Goal: Task Accomplishment & Management: Manage account settings

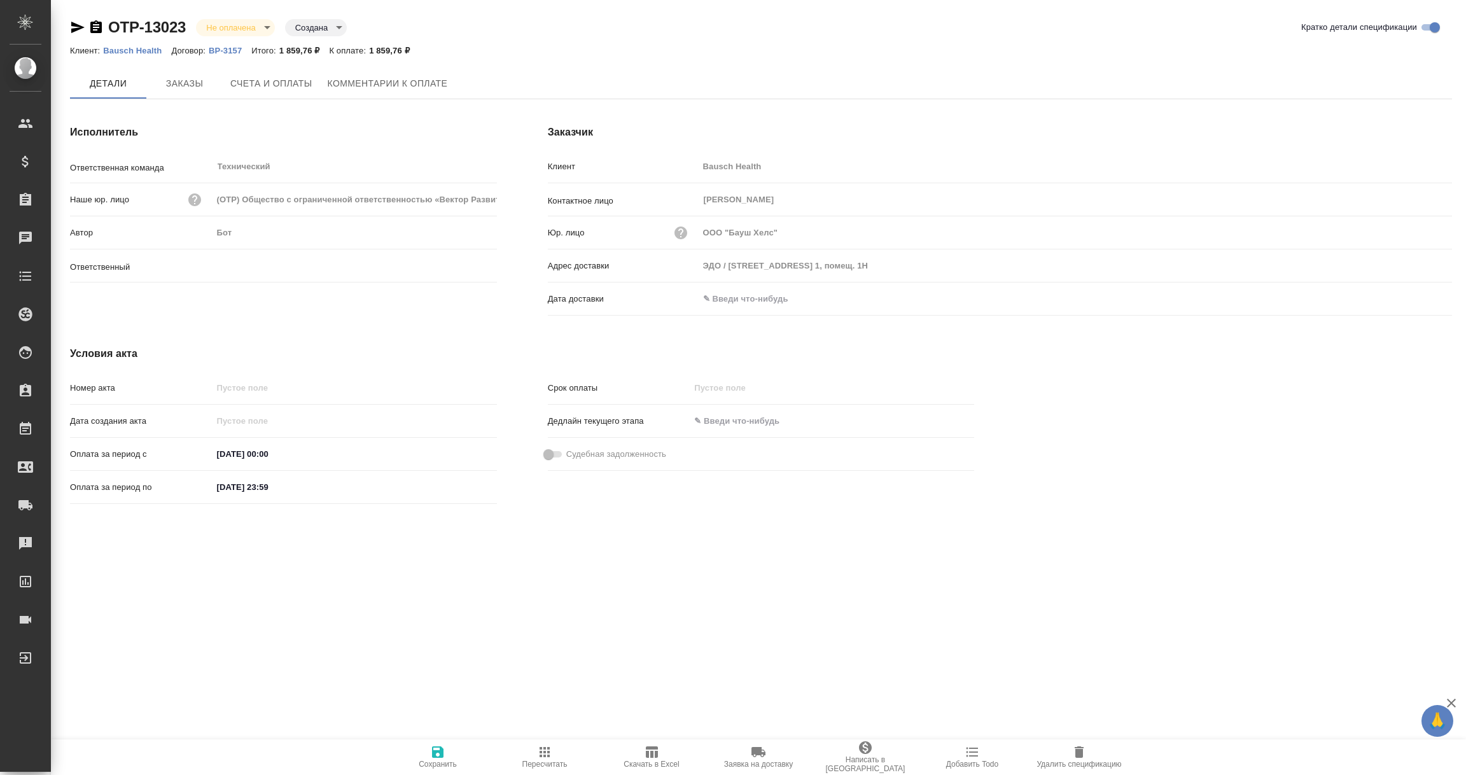
type input "Никифорова Валерия"
click at [732, 291] on input "text" at bounding box center [754, 300] width 111 height 18
click at [1418, 300] on icon "button" at bounding box center [1414, 298] width 15 height 15
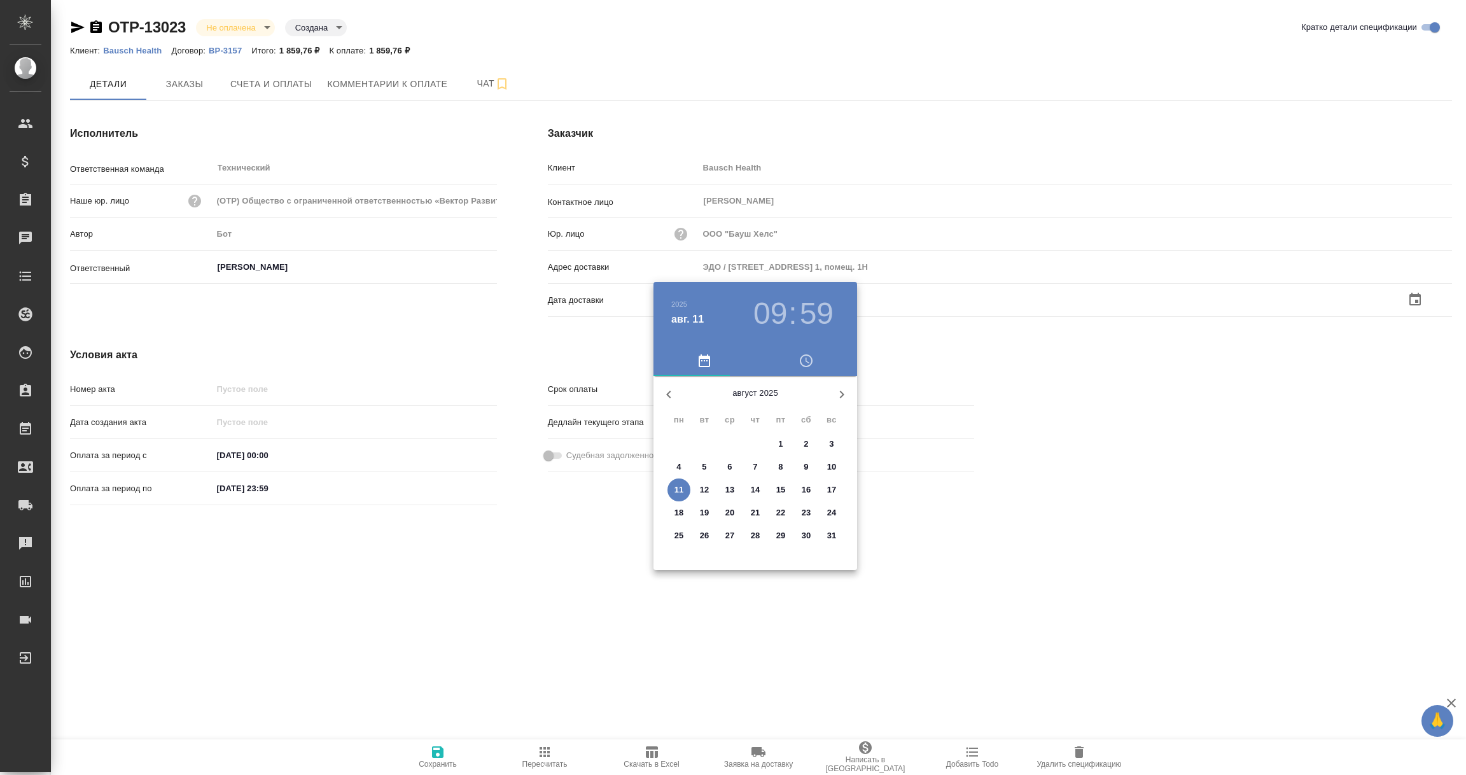
click at [681, 489] on p "11" at bounding box center [679, 490] width 10 height 13
type input "11.08.2025 09:59"
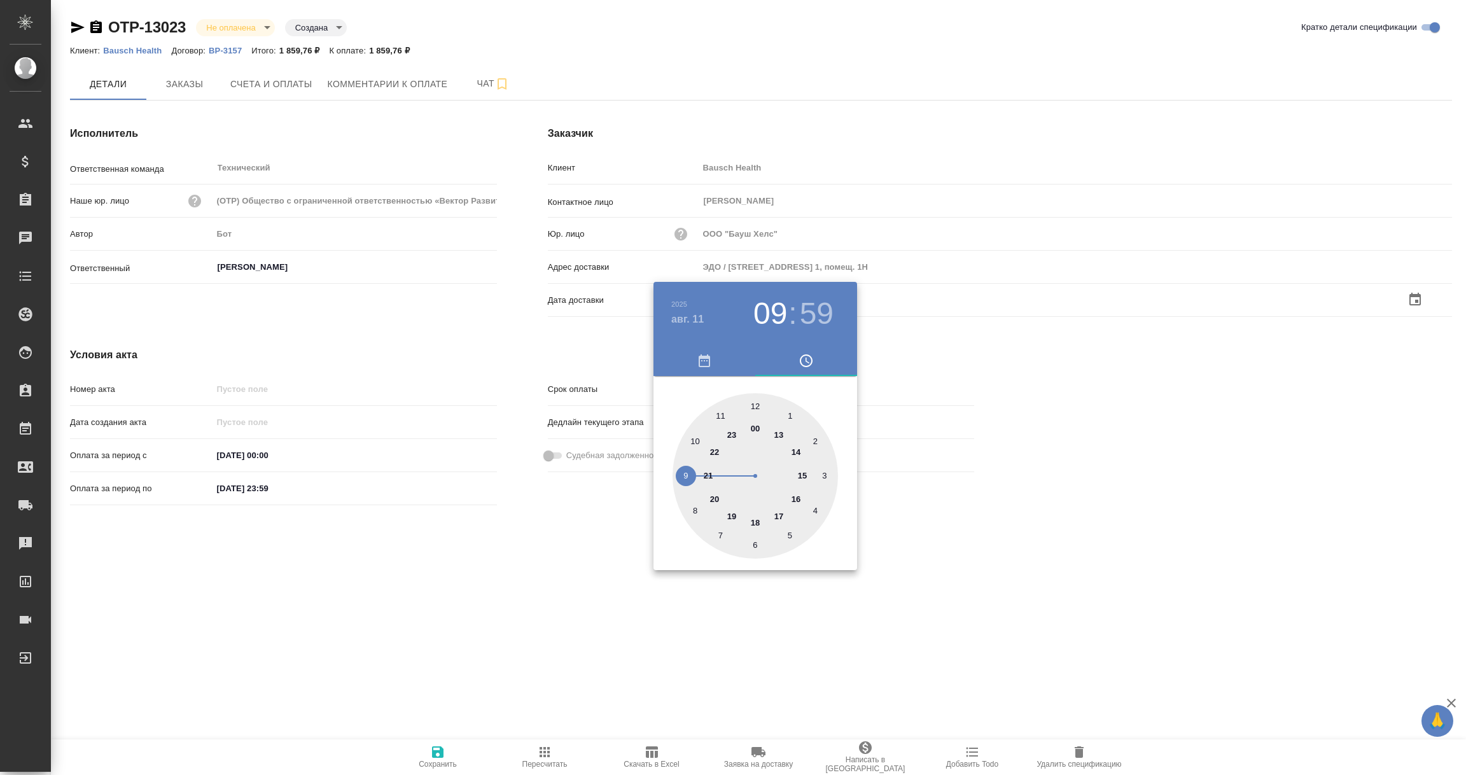
click at [594, 568] on div at bounding box center [733, 387] width 1466 height 775
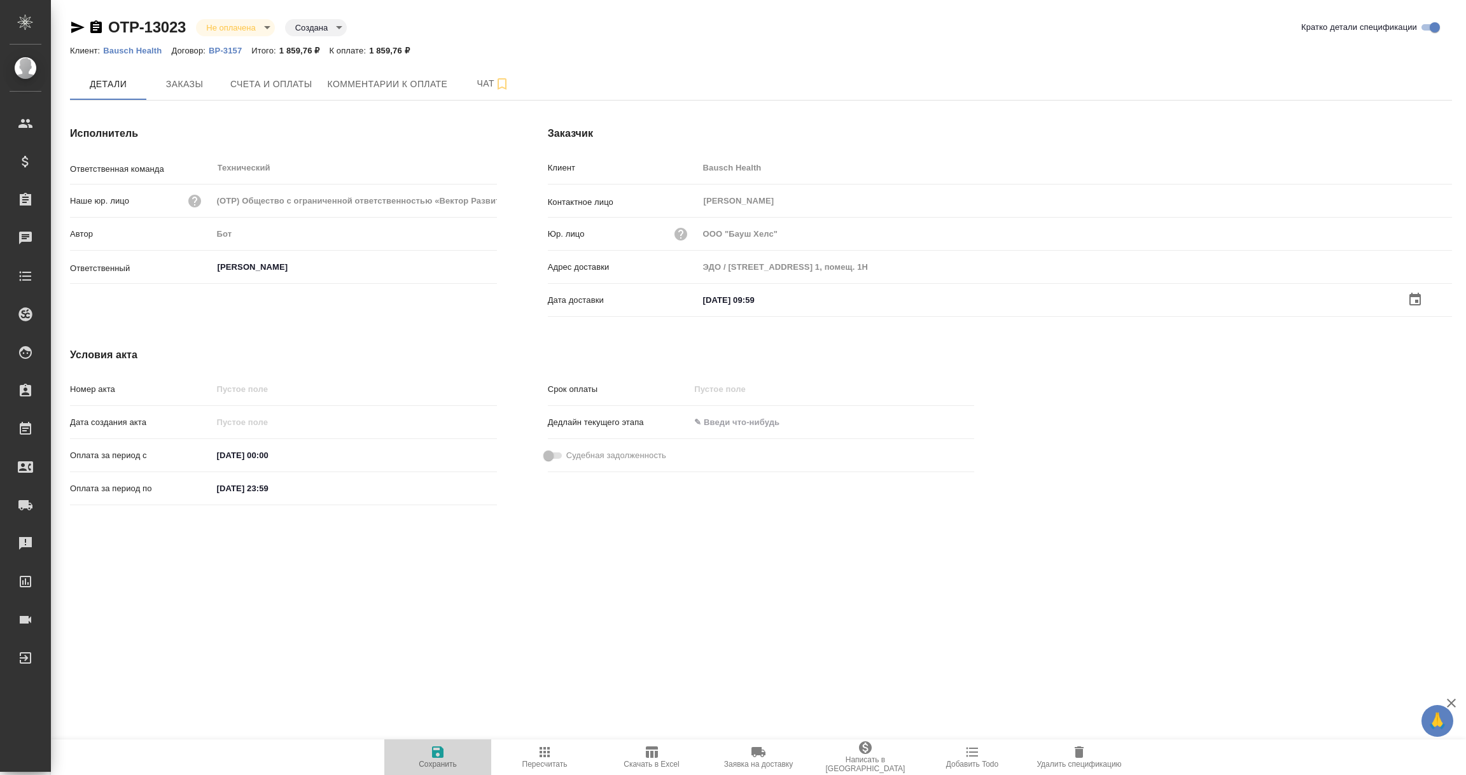
click at [438, 753] on icon "button" at bounding box center [437, 751] width 11 height 11
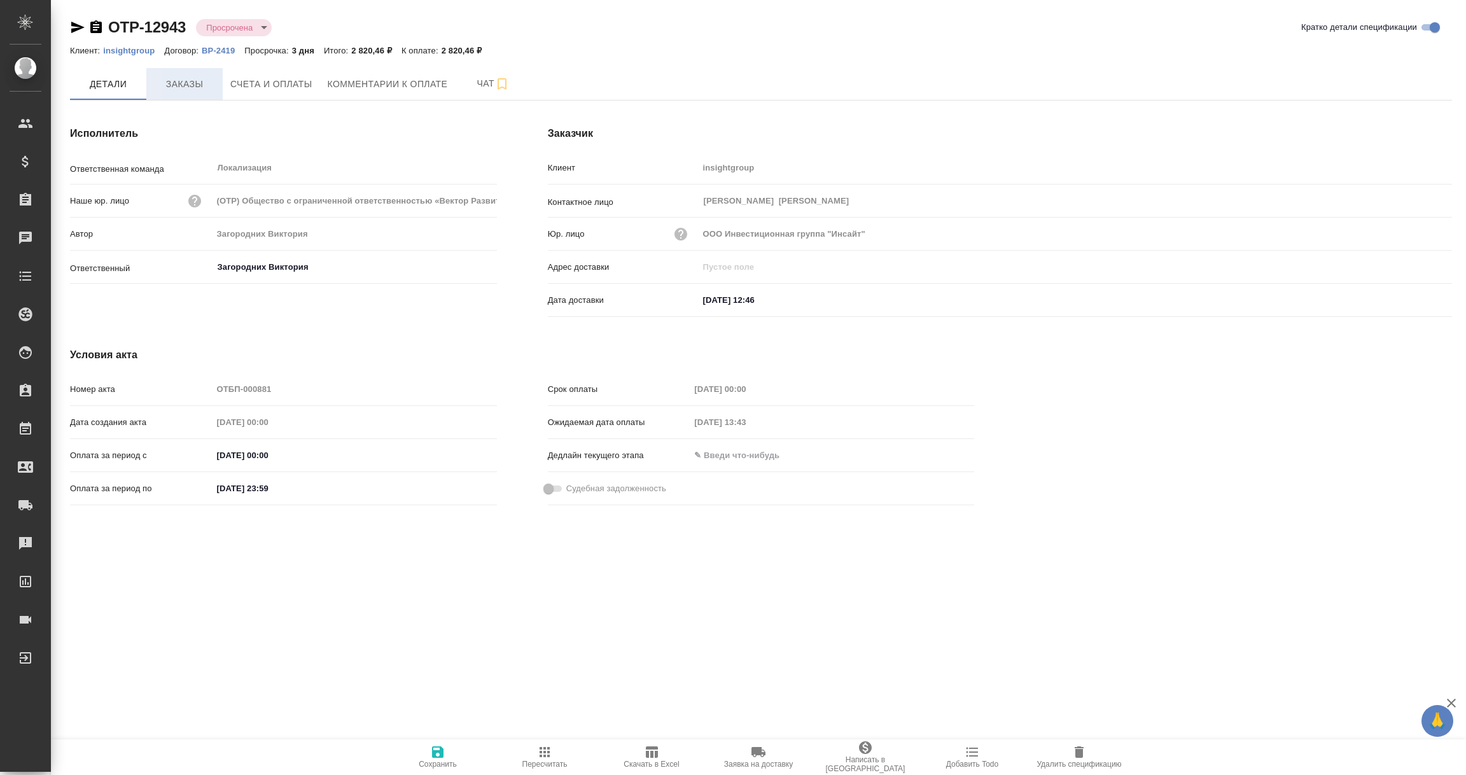
click at [160, 86] on span "Заказы" at bounding box center [184, 84] width 61 height 16
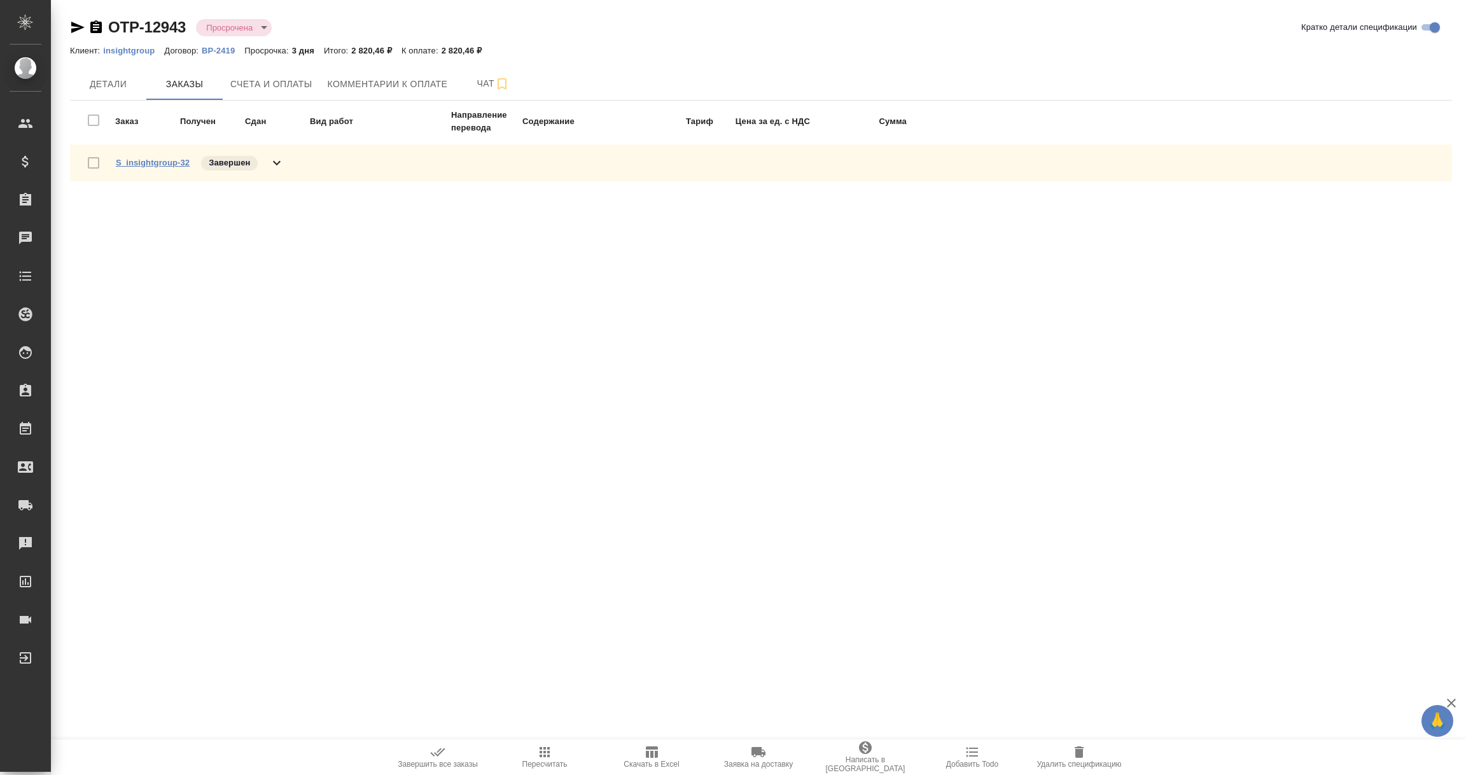
click at [163, 165] on link "S_insightgroup-32" at bounding box center [153, 163] width 74 height 10
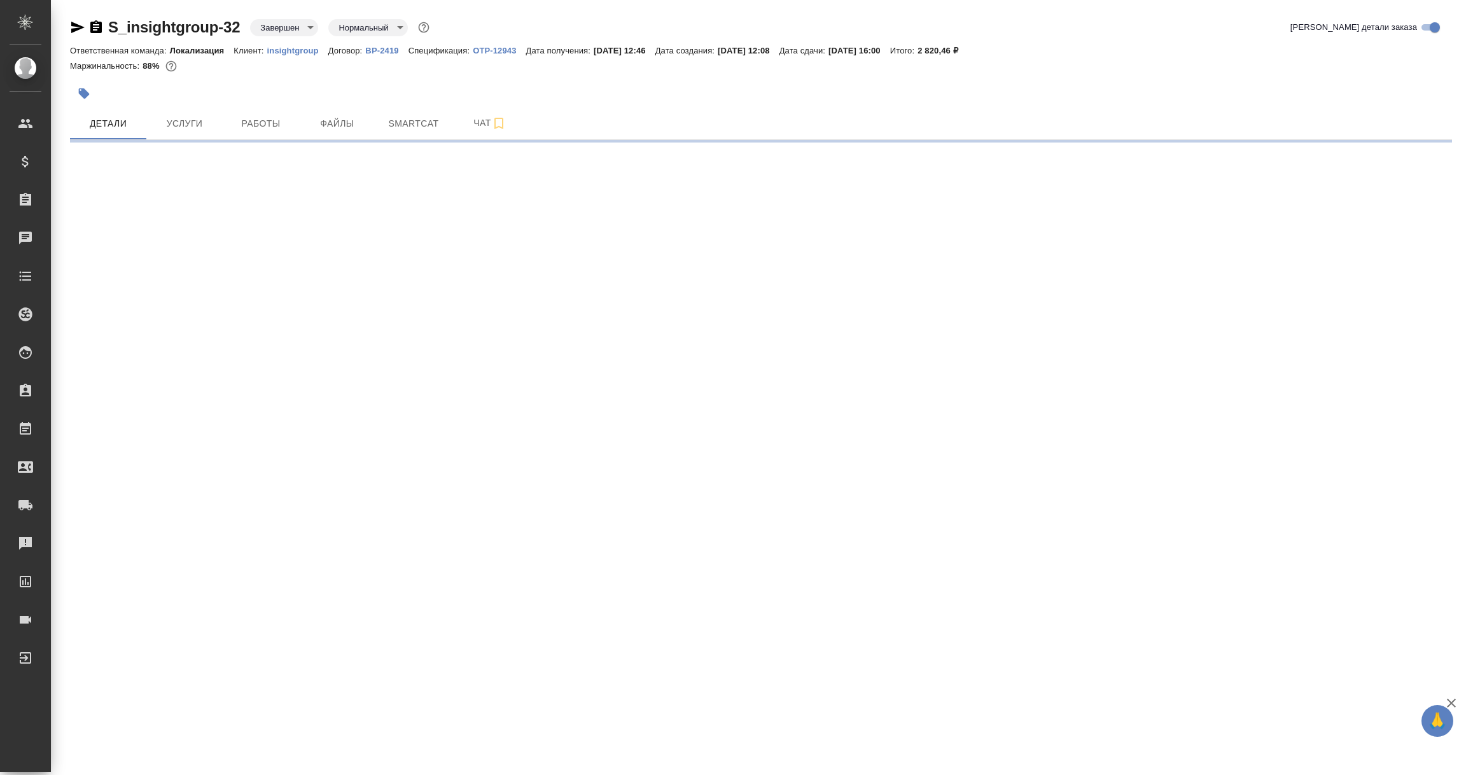
select select "RU"
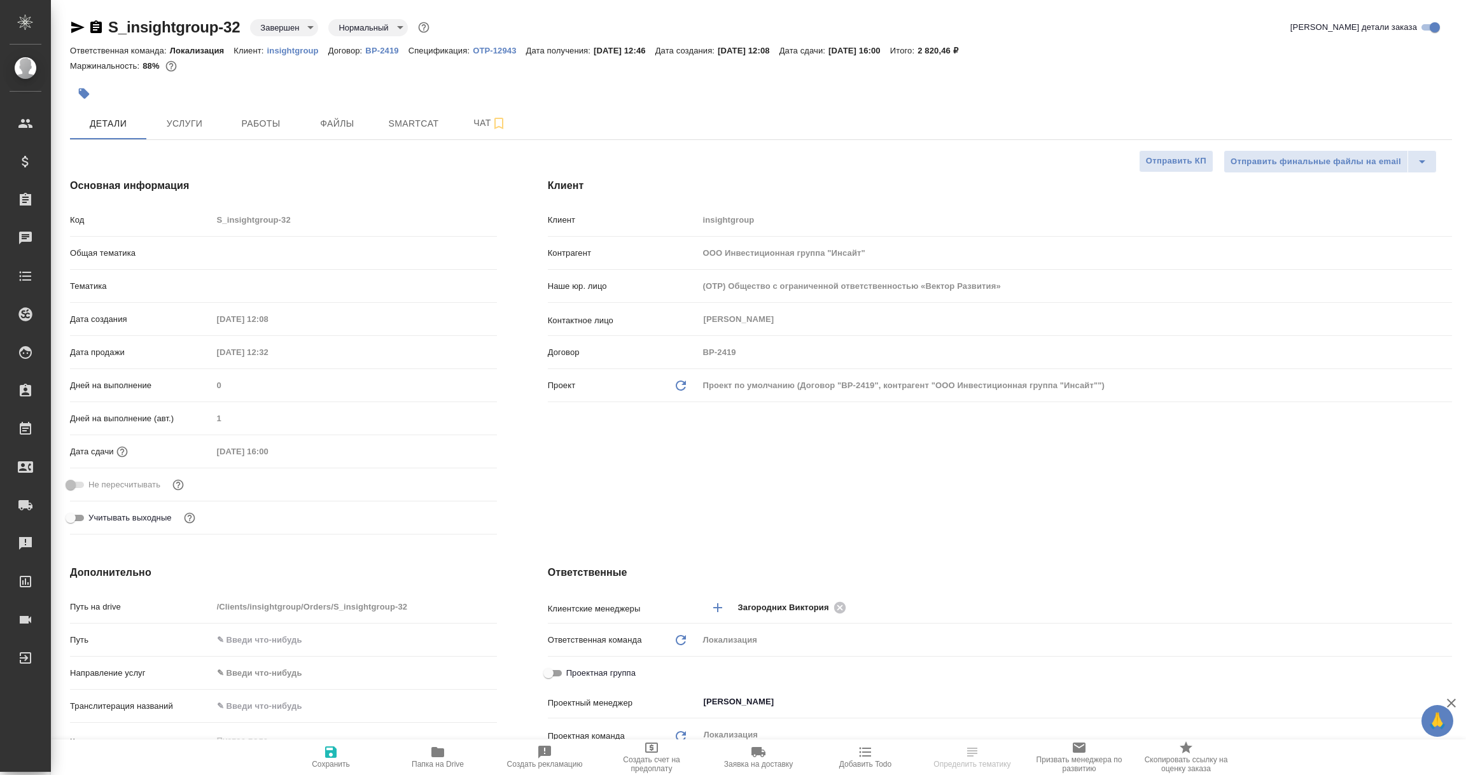
type textarea "x"
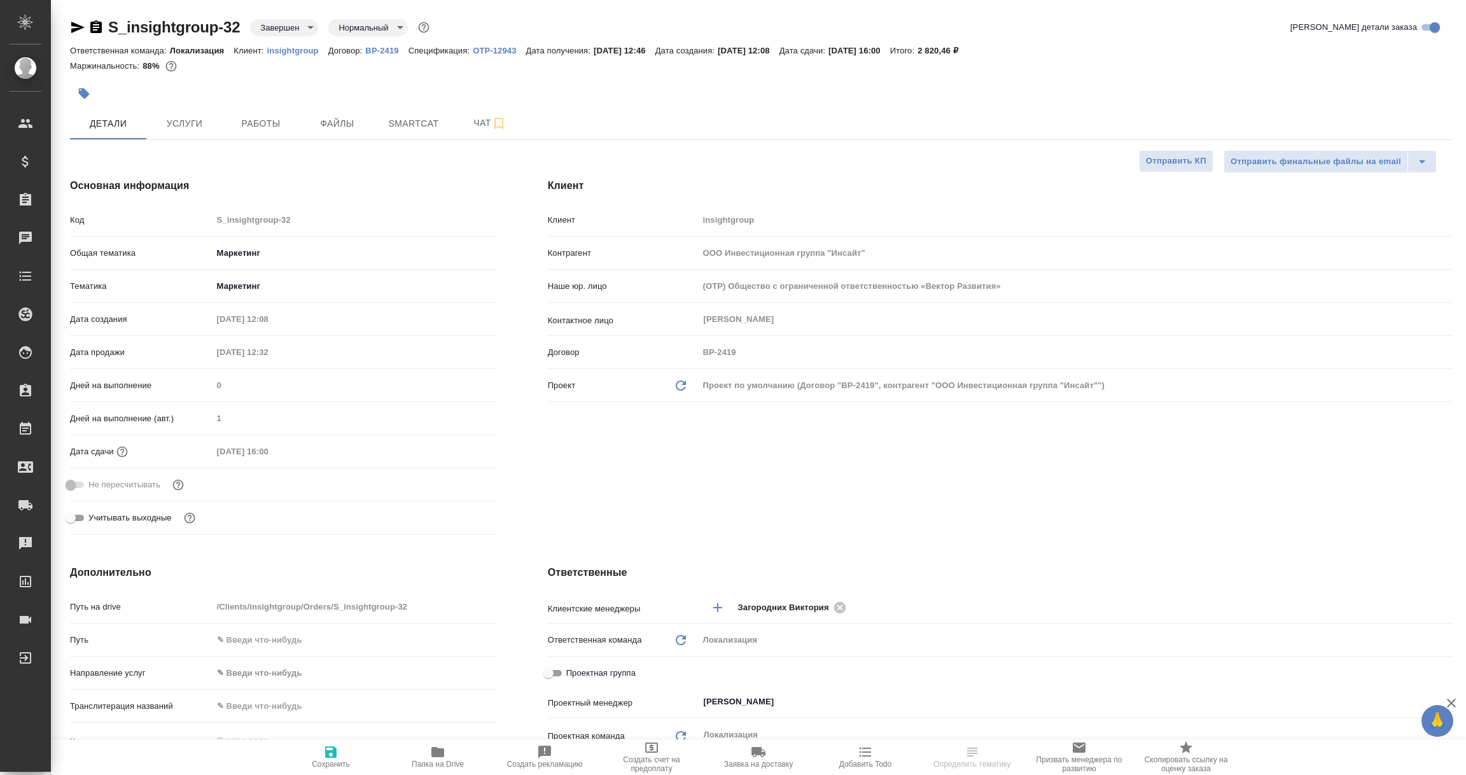
type textarea "x"
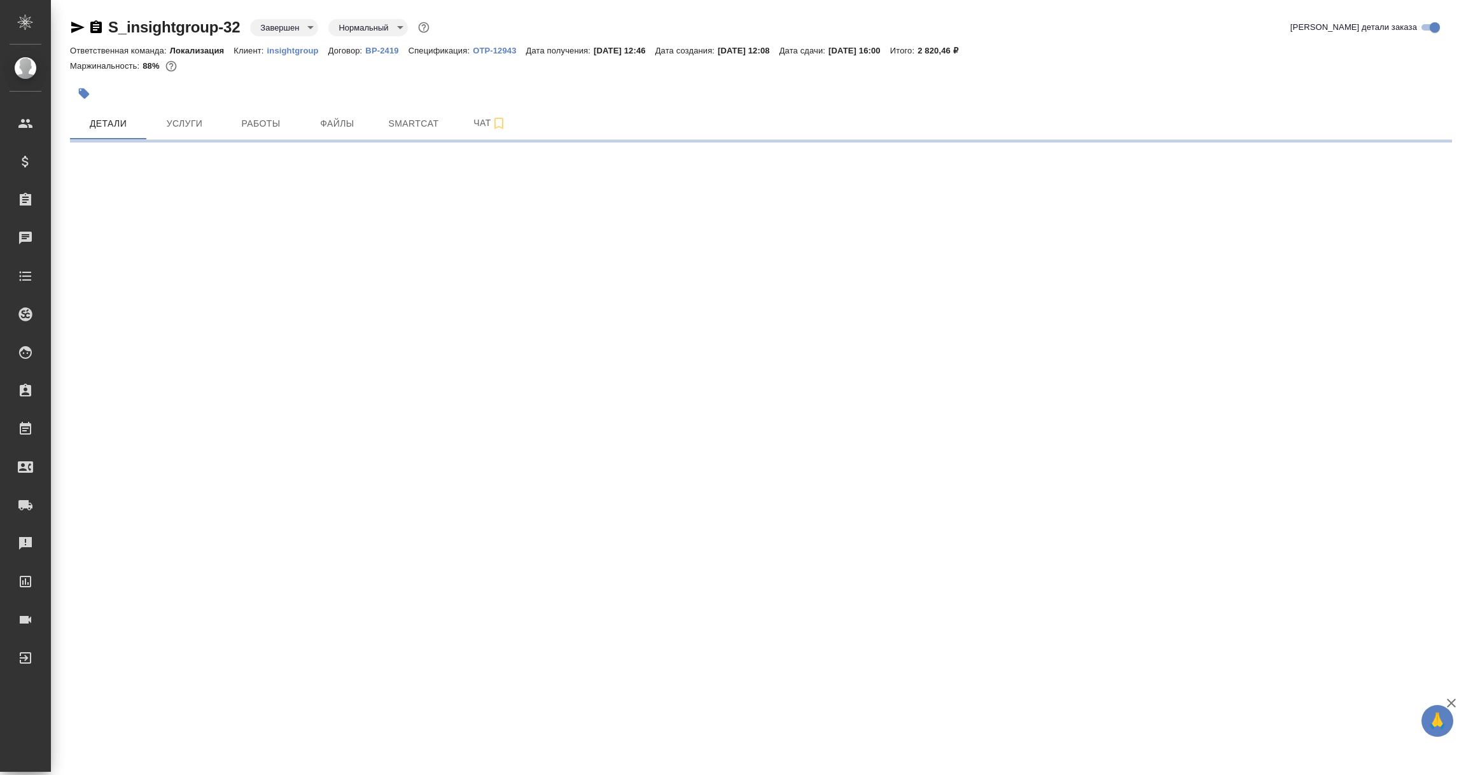
select select "RU"
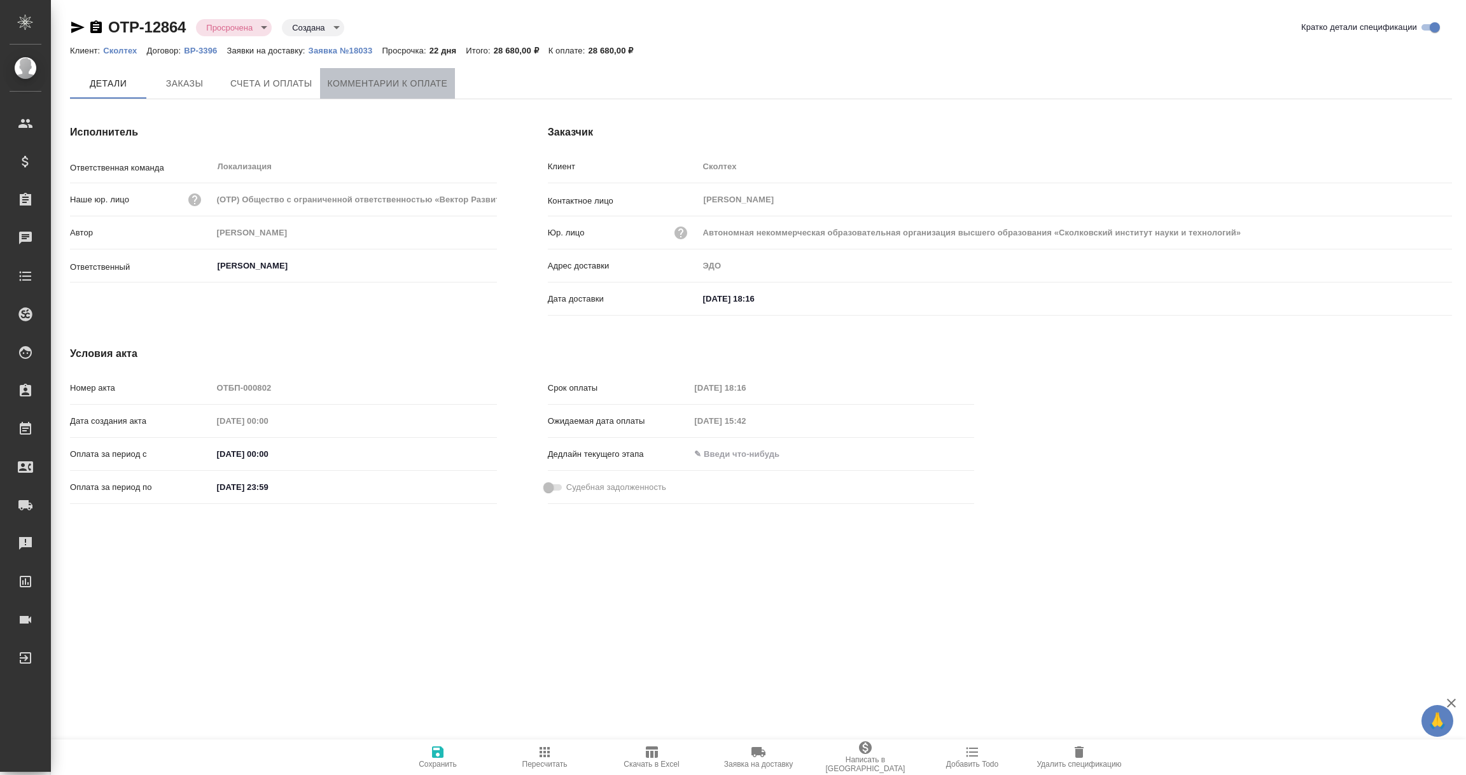
click at [415, 78] on span "Комментарии к оплате" at bounding box center [388, 84] width 120 height 16
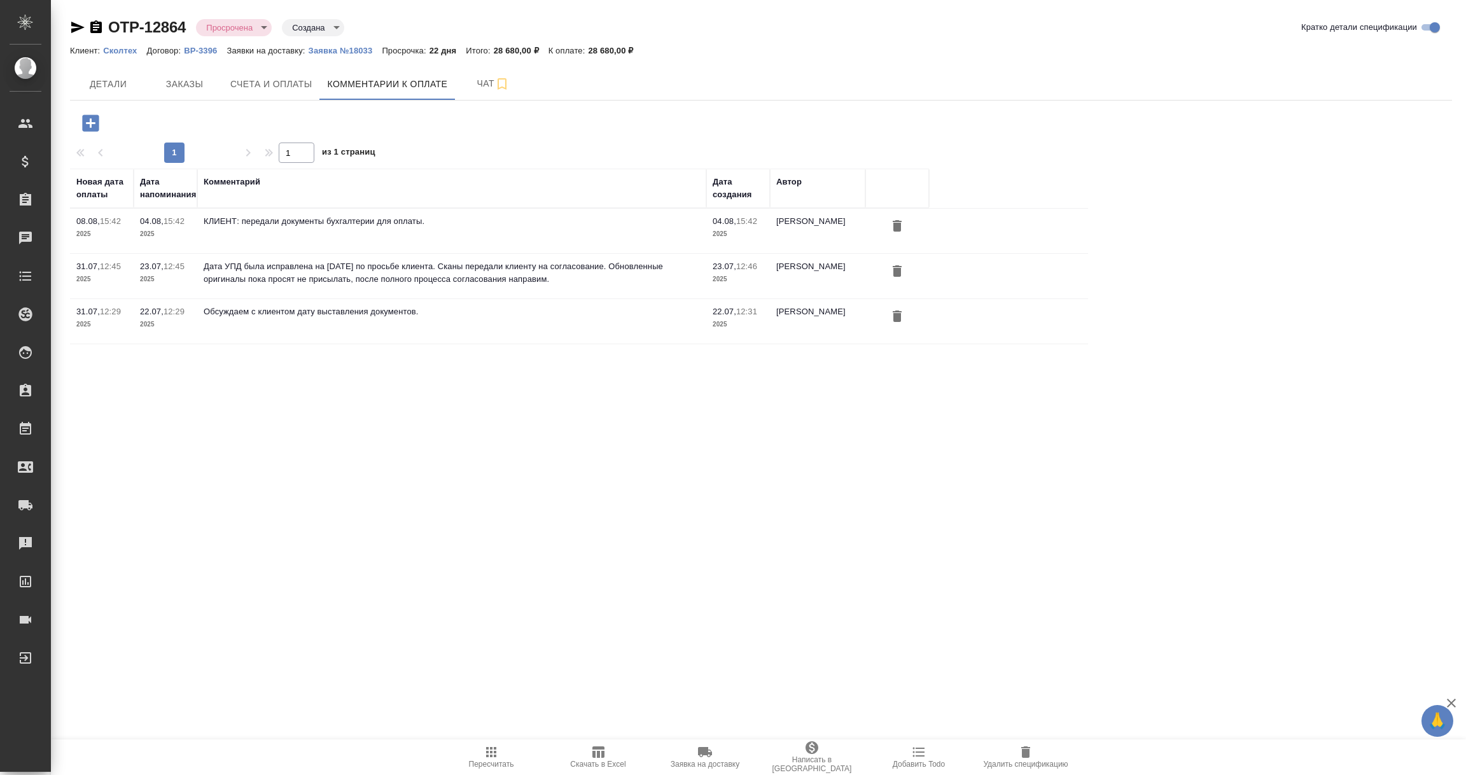
click at [88, 115] on icon "button" at bounding box center [90, 123] width 17 height 17
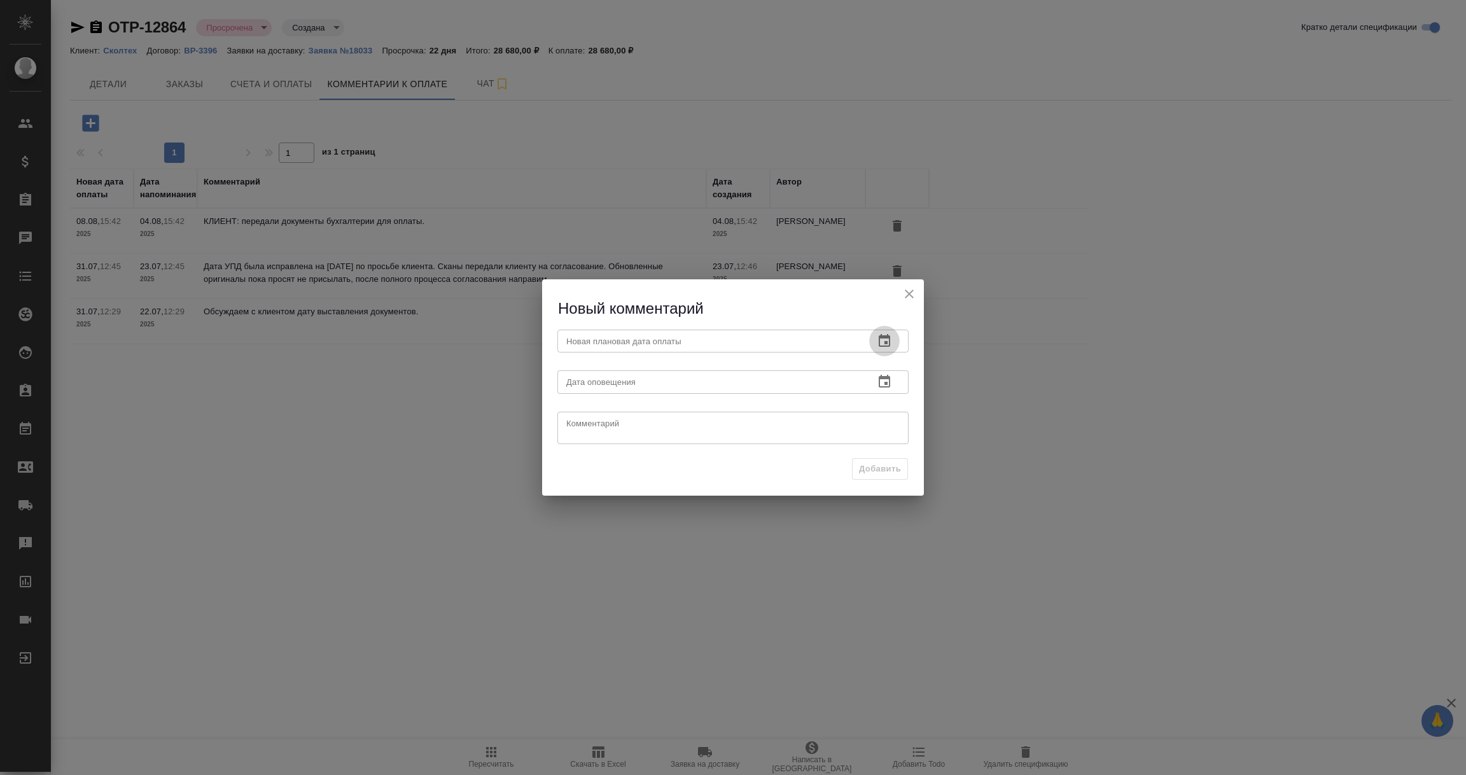
click at [884, 339] on icon "button" at bounding box center [884, 340] width 15 height 15
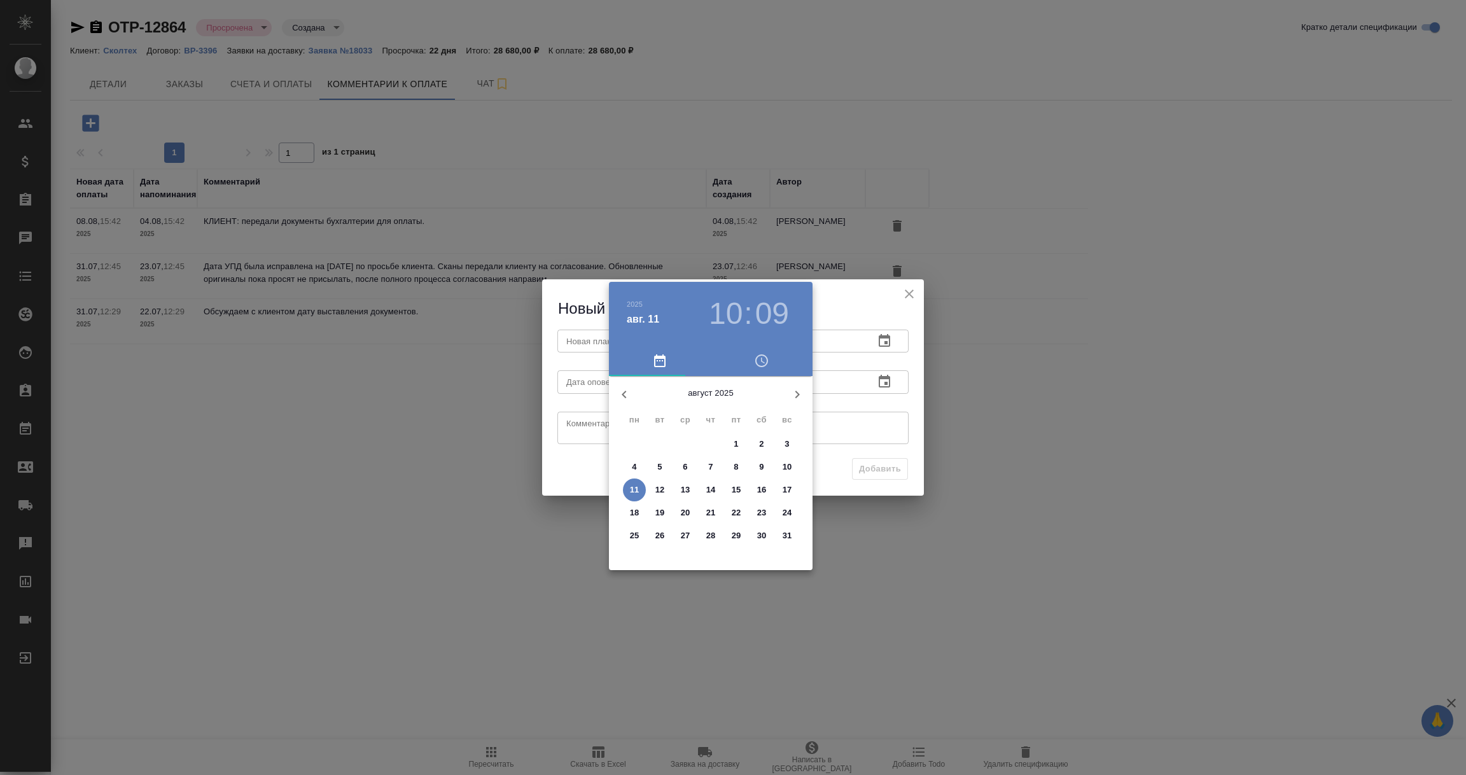
click at [734, 486] on p "15" at bounding box center [737, 490] width 10 height 13
type input "15.08.2025 10:09"
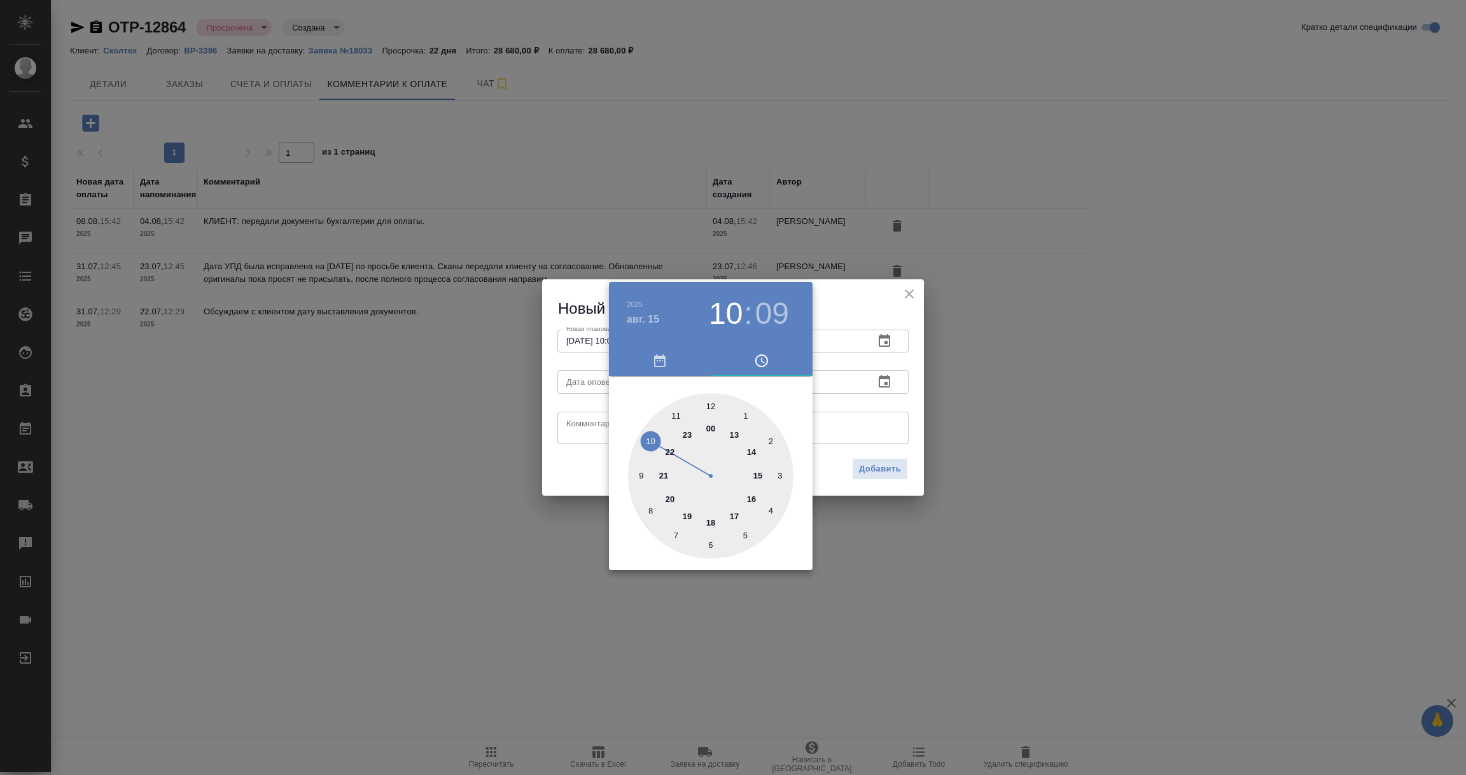
click at [884, 421] on div at bounding box center [733, 387] width 1466 height 775
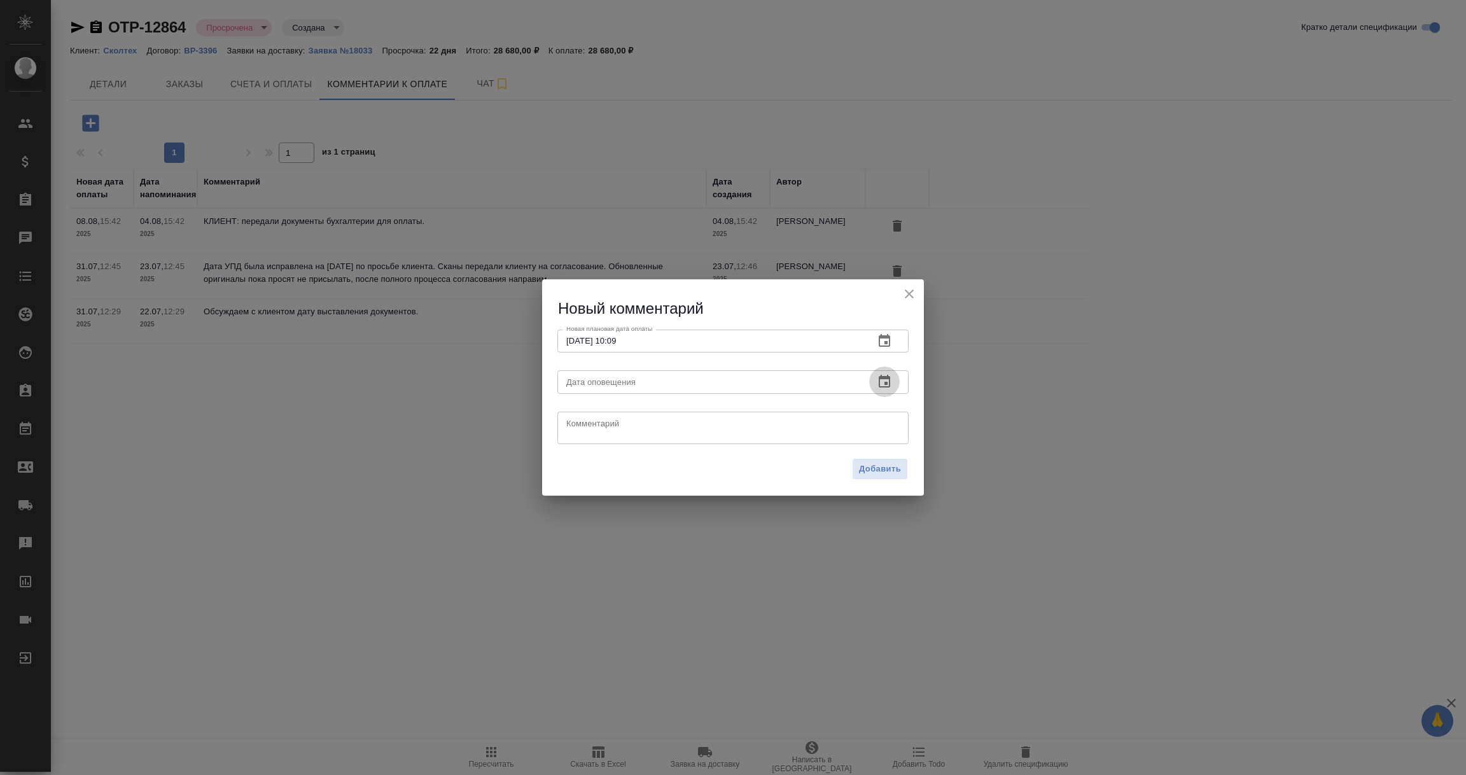
click at [881, 385] on icon "button" at bounding box center [884, 381] width 15 height 15
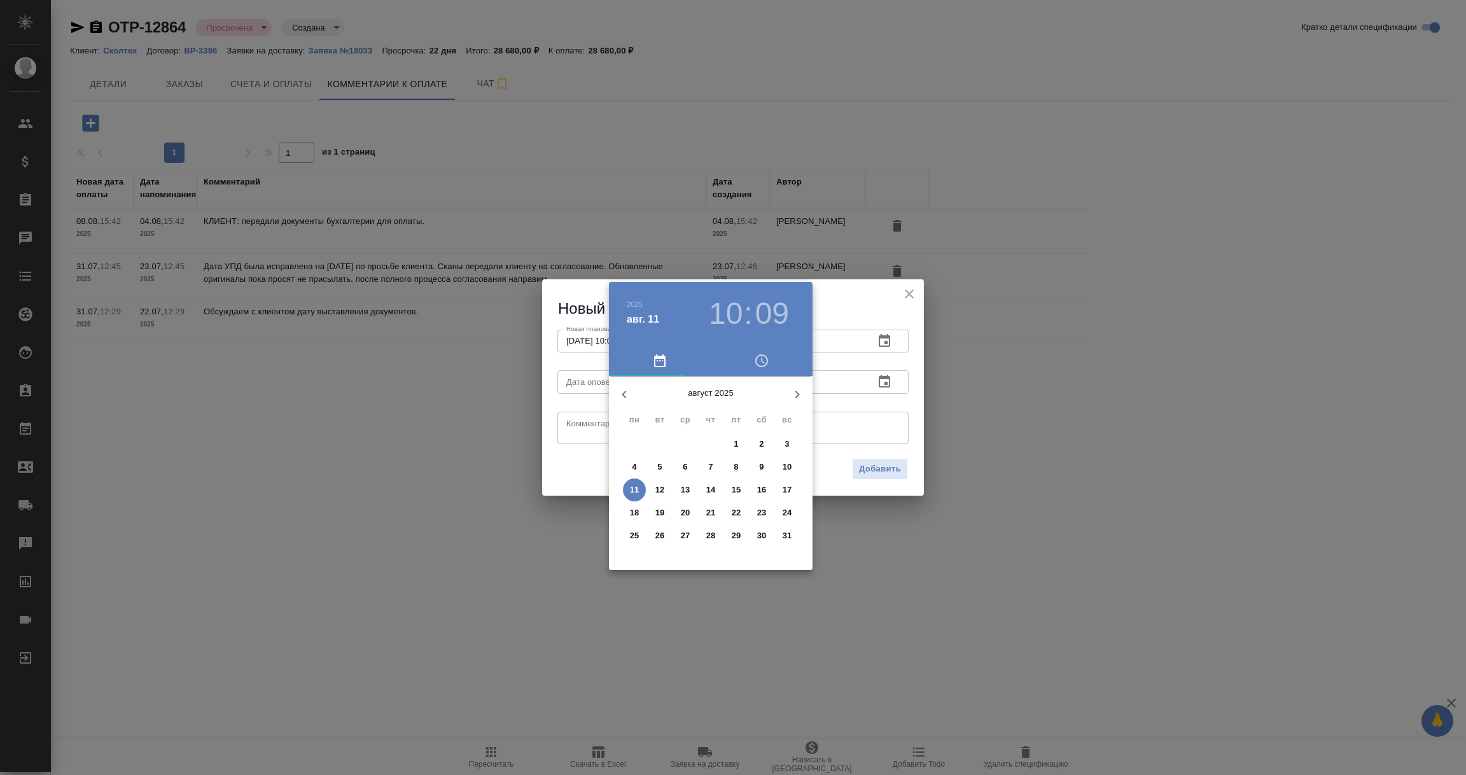
click at [637, 487] on p "11" at bounding box center [635, 490] width 10 height 13
type input "11.08.2025 10:09"
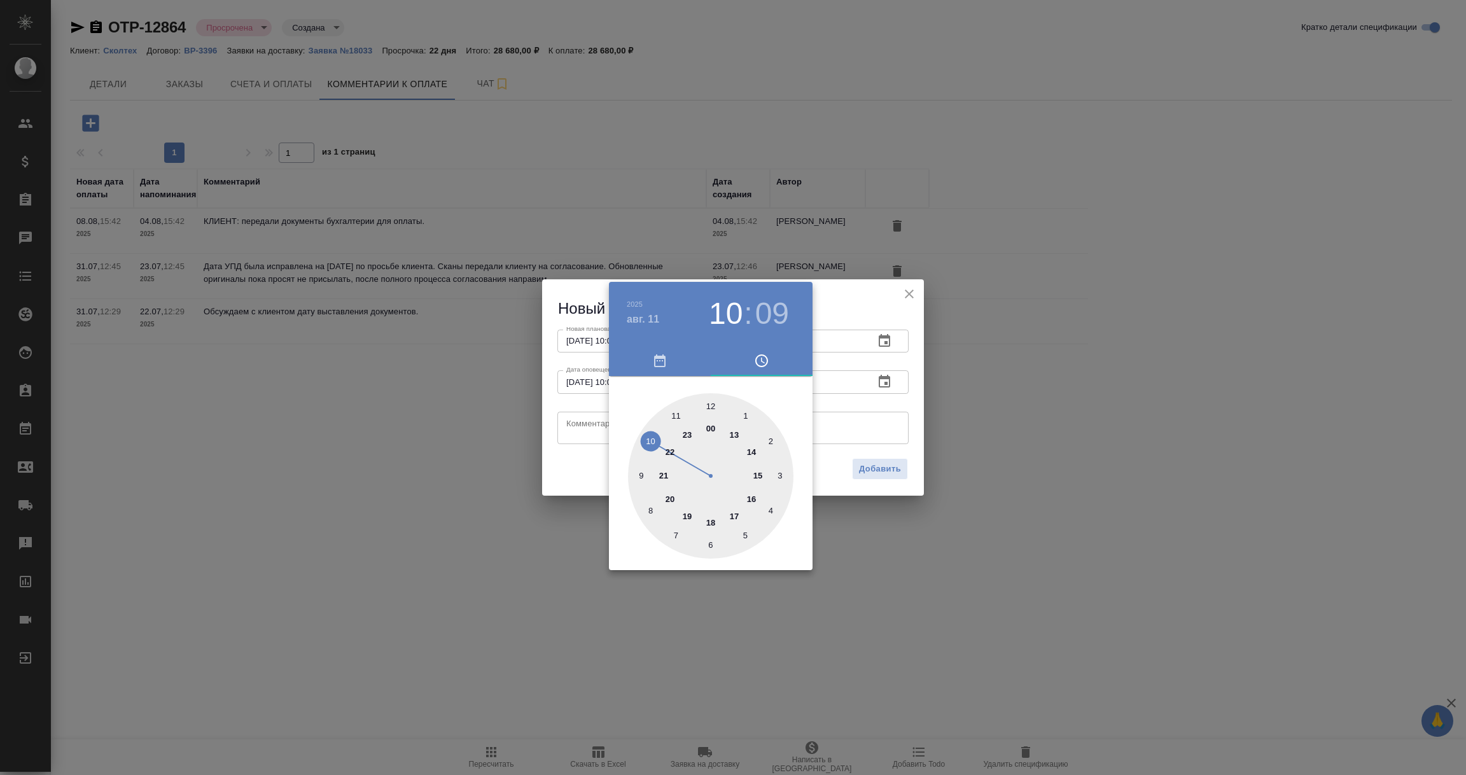
click at [589, 426] on div at bounding box center [733, 387] width 1466 height 775
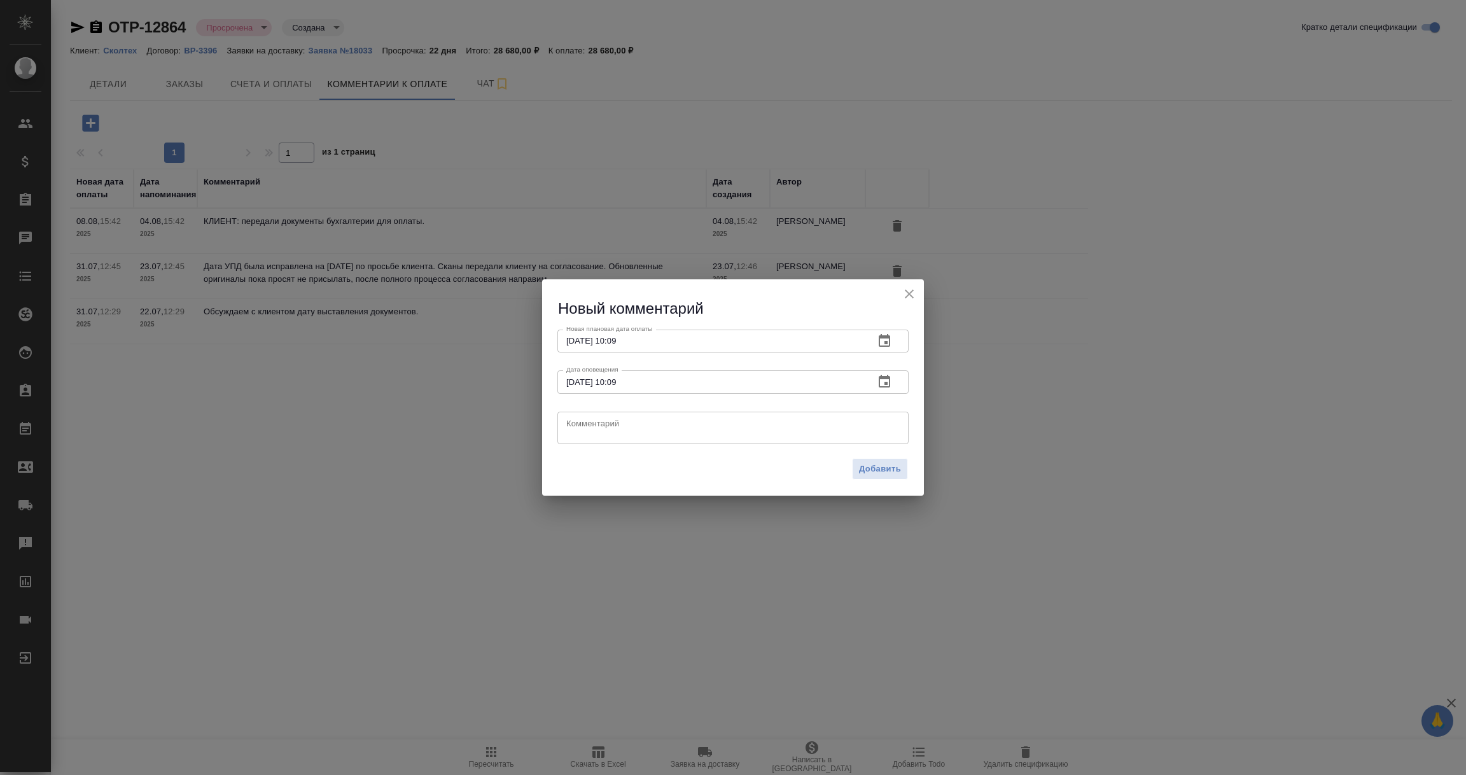
click at [589, 426] on textarea at bounding box center [732, 427] width 333 height 19
type textarea "Документы вновь были скорректированы по просьбе клиента и вновь клиент передал …"
click at [888, 468] on span "Добавить" at bounding box center [880, 469] width 42 height 15
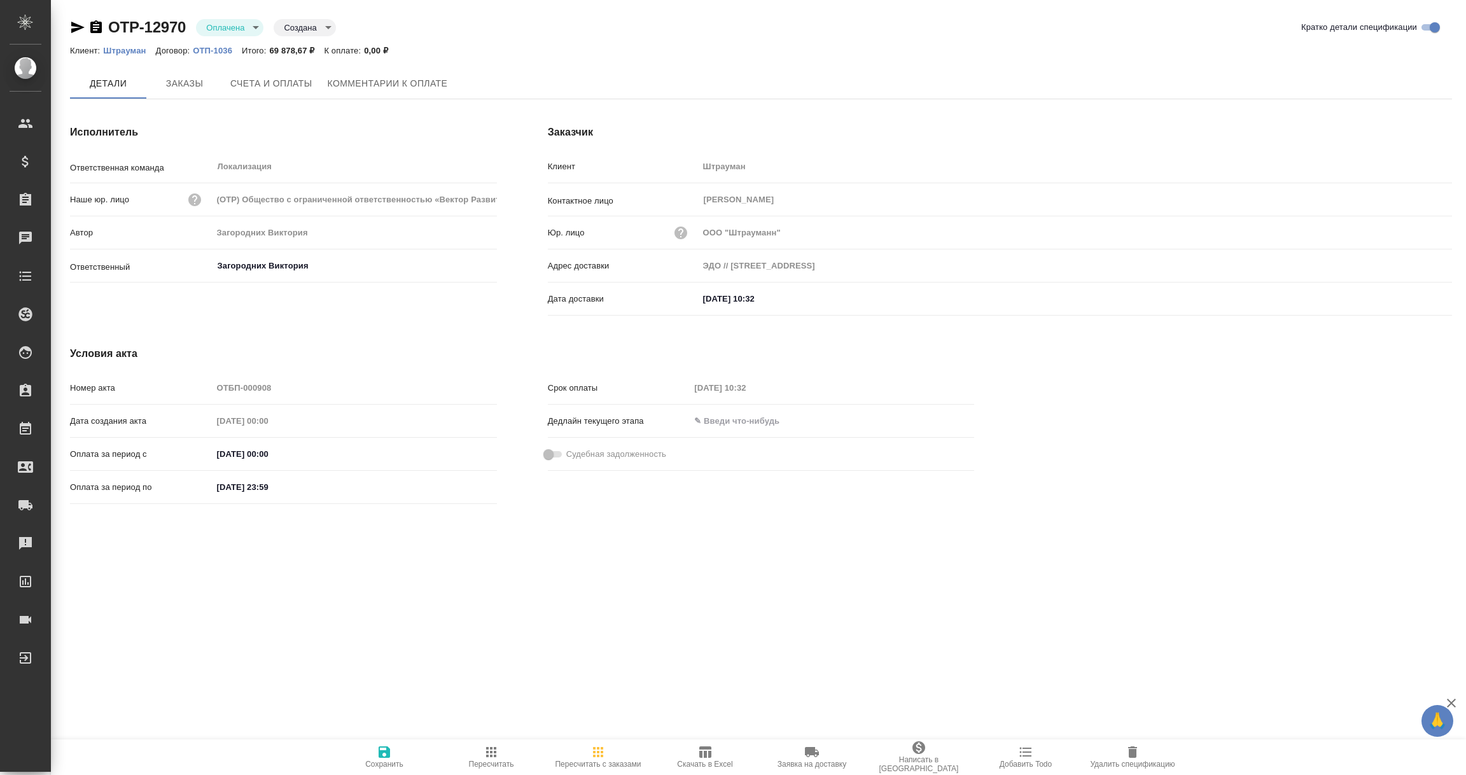
click at [185, 72] on button "Заказы" at bounding box center [184, 83] width 76 height 31
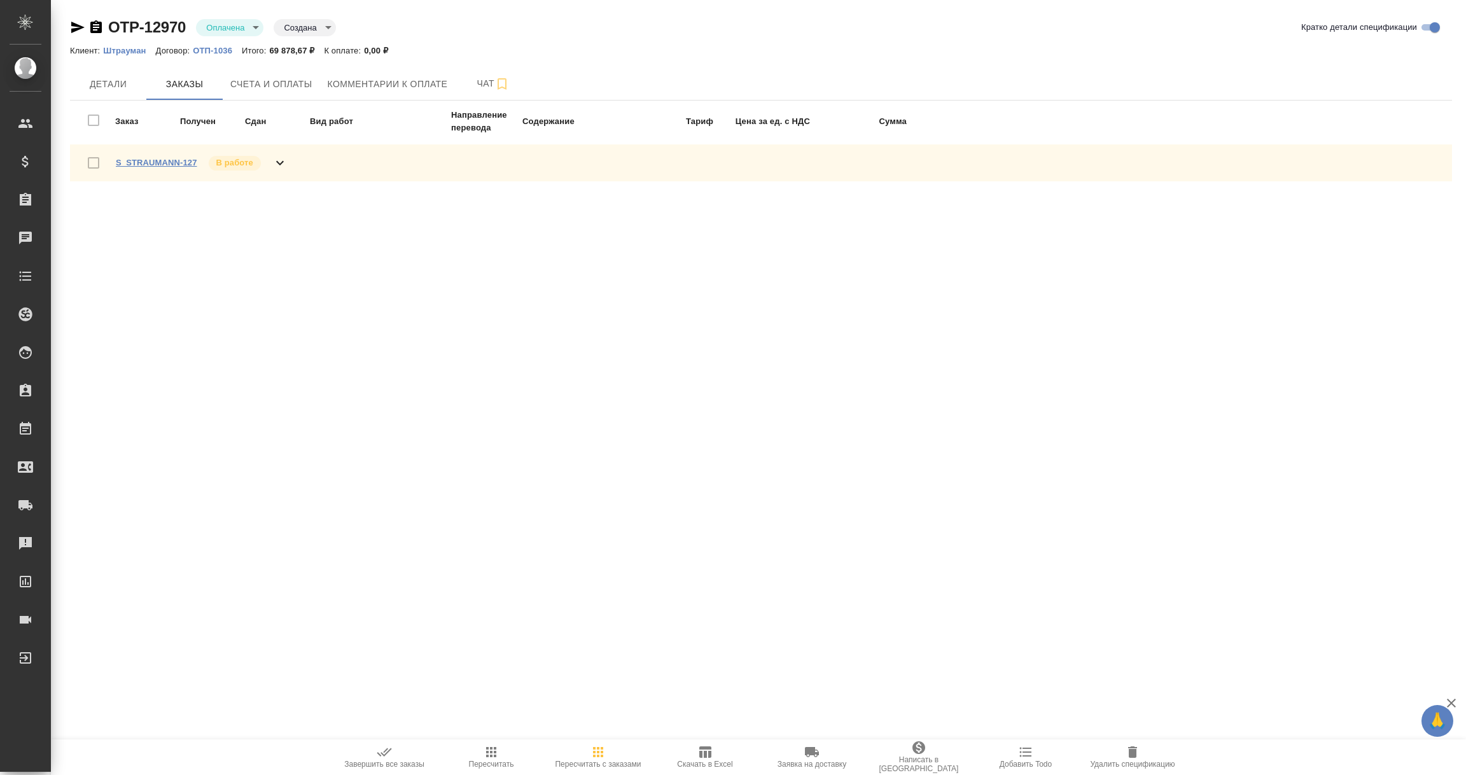
click at [158, 163] on link "S_STRAUMANN-127" at bounding box center [156, 163] width 81 height 10
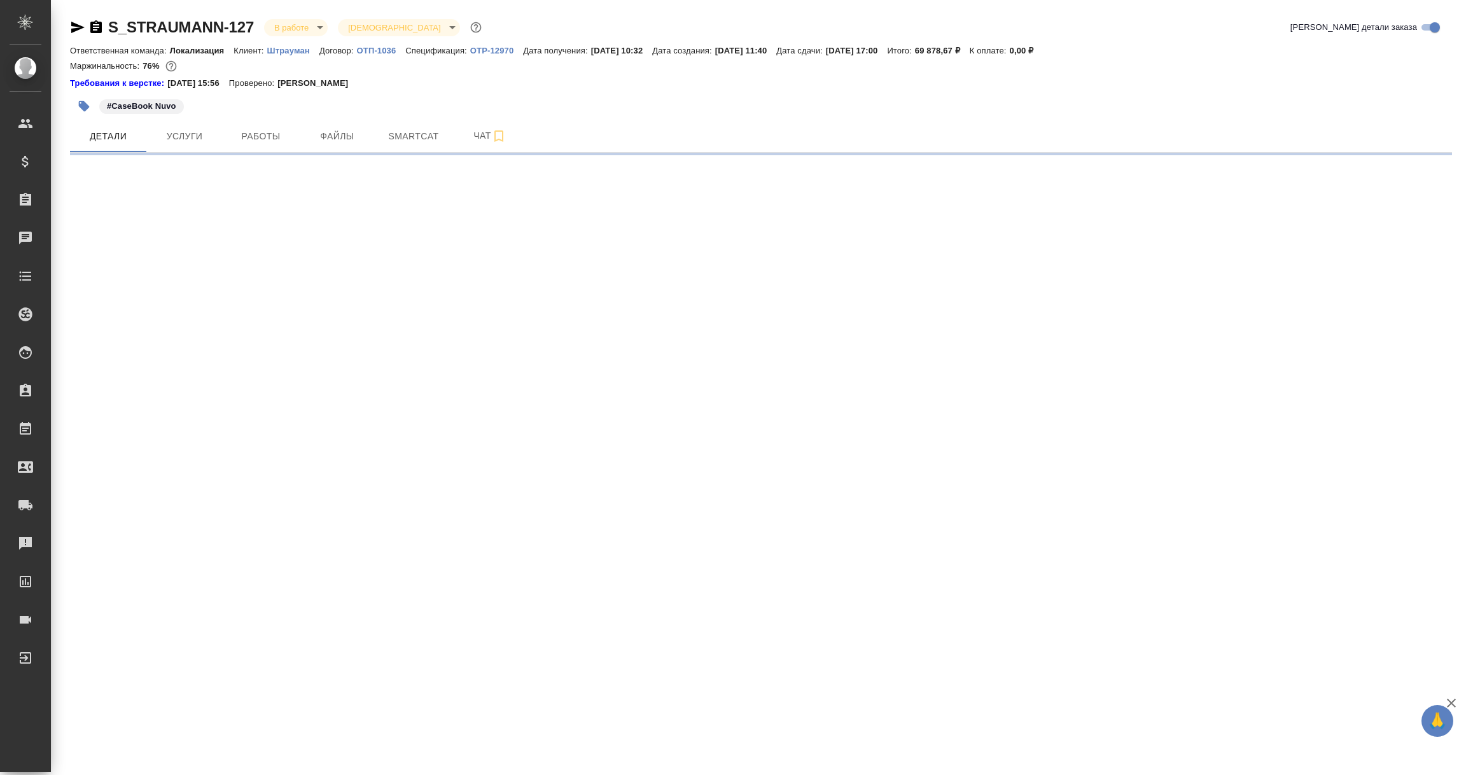
select select "RU"
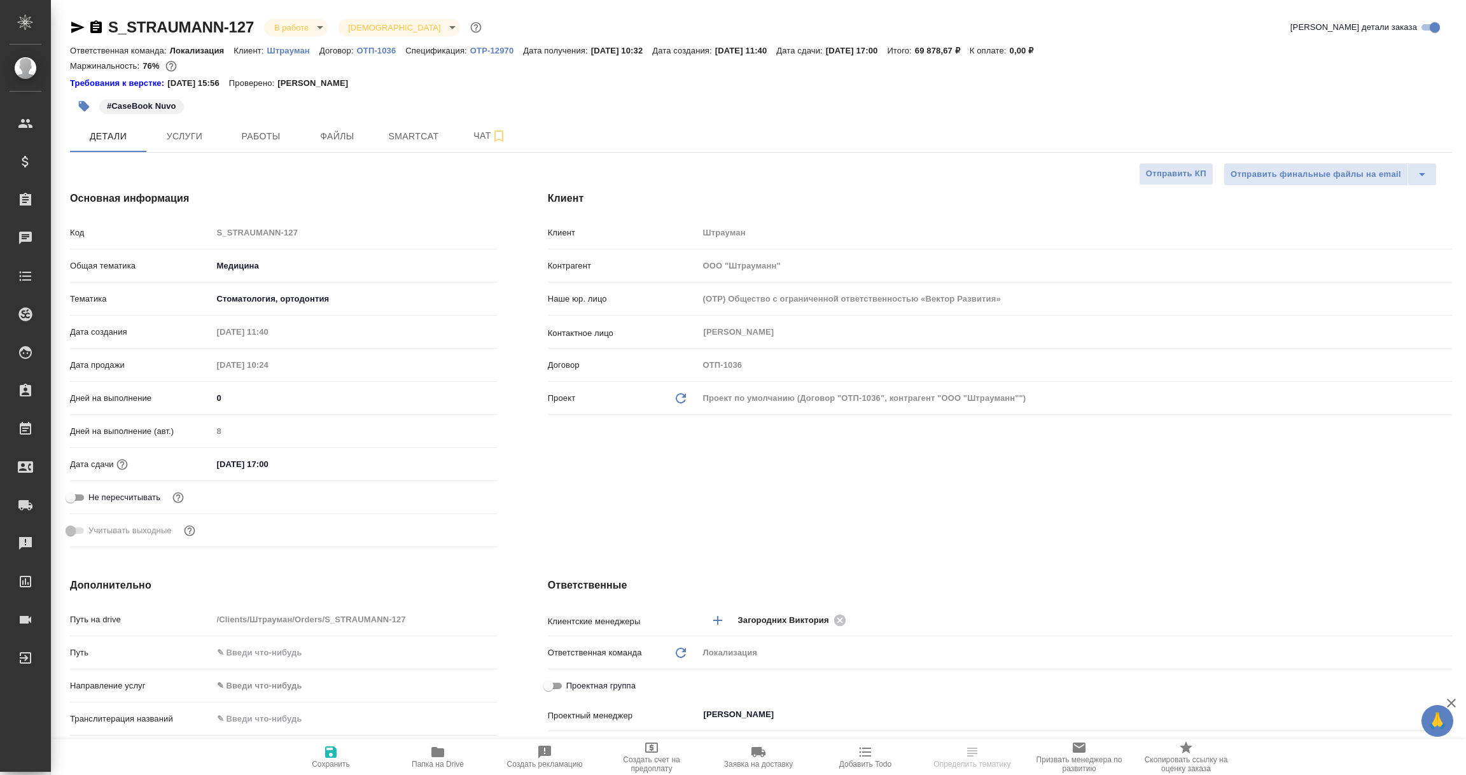
type textarea "x"
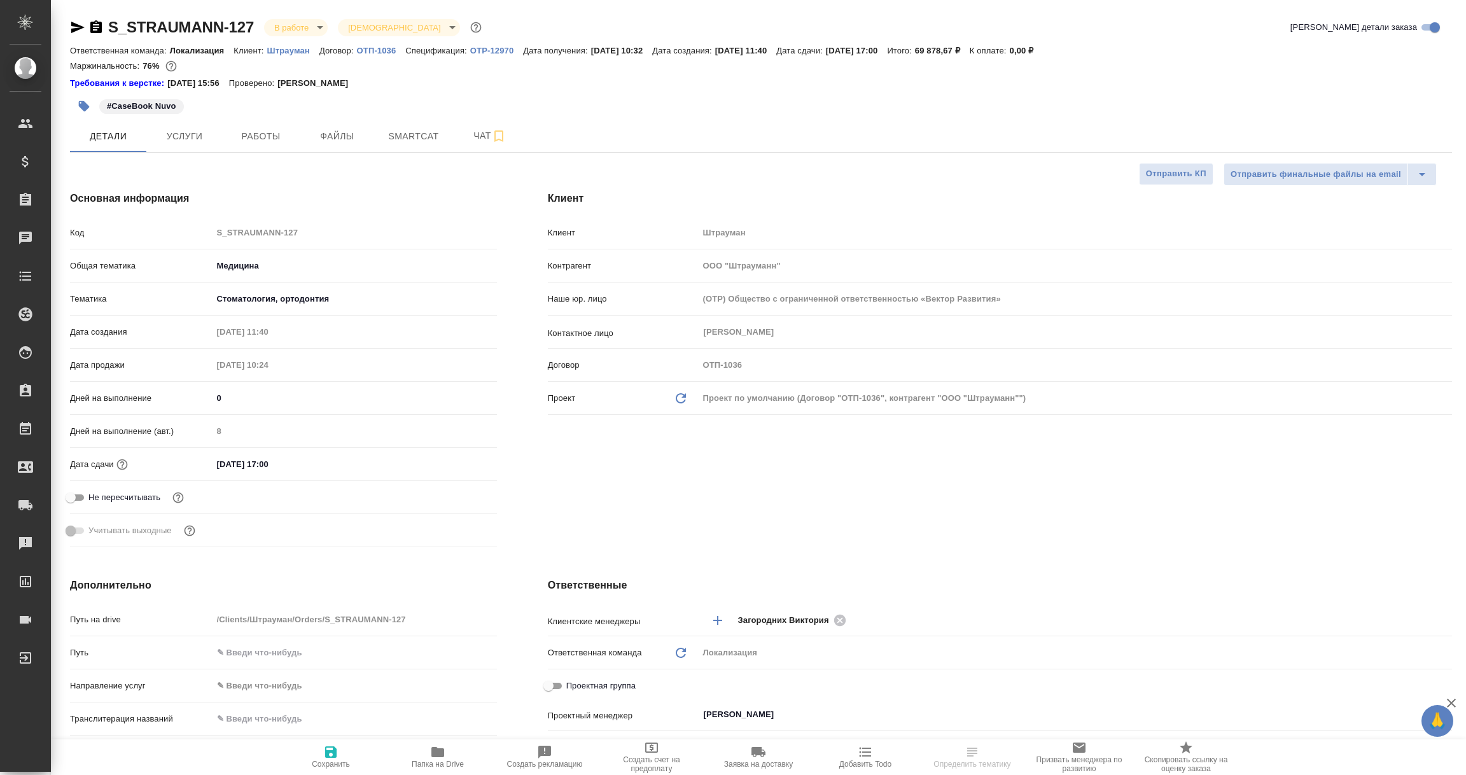
type textarea "x"
click at [76, 20] on icon "button" at bounding box center [77, 27] width 15 height 15
select select "RU"
type textarea "x"
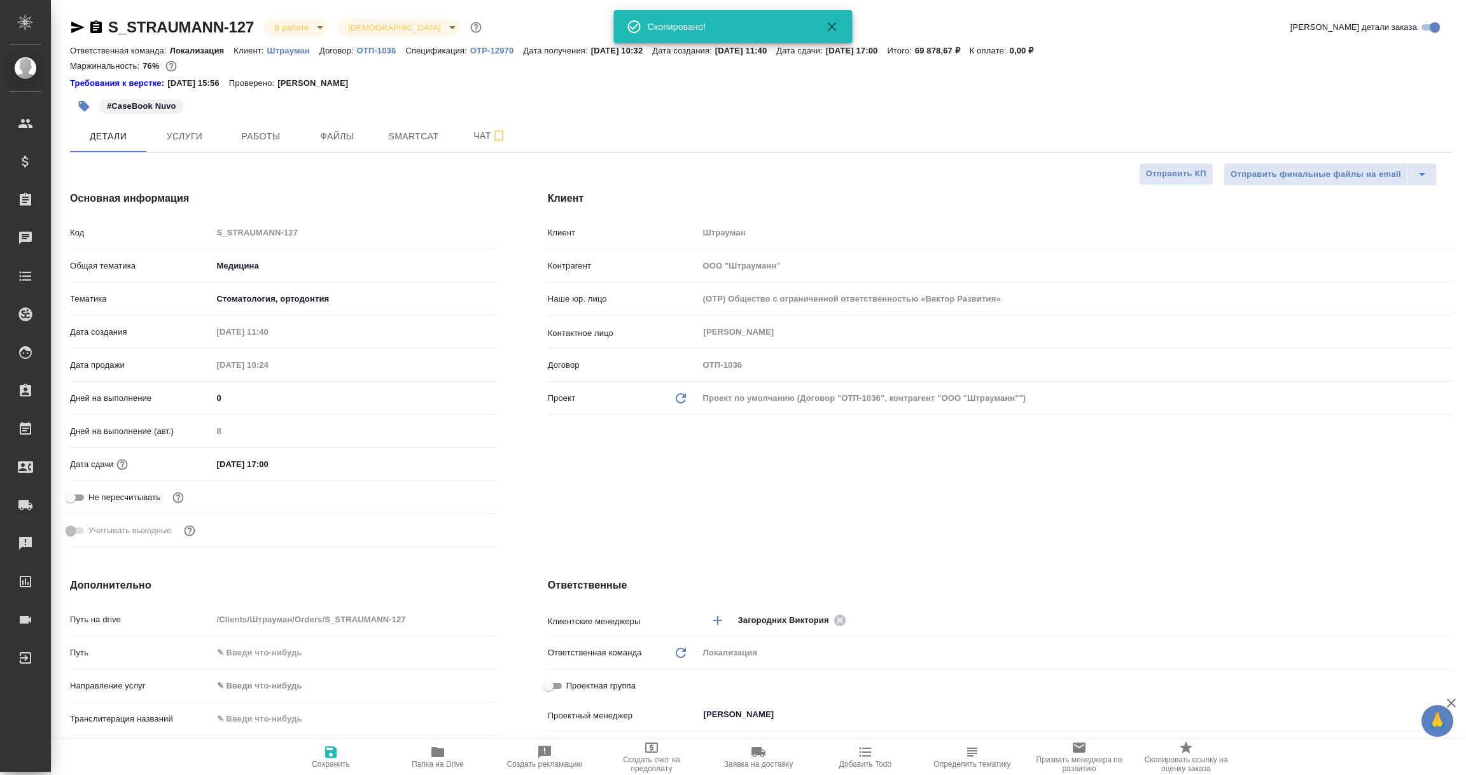
type textarea "x"
